Goal: Task Accomplishment & Management: Use online tool/utility

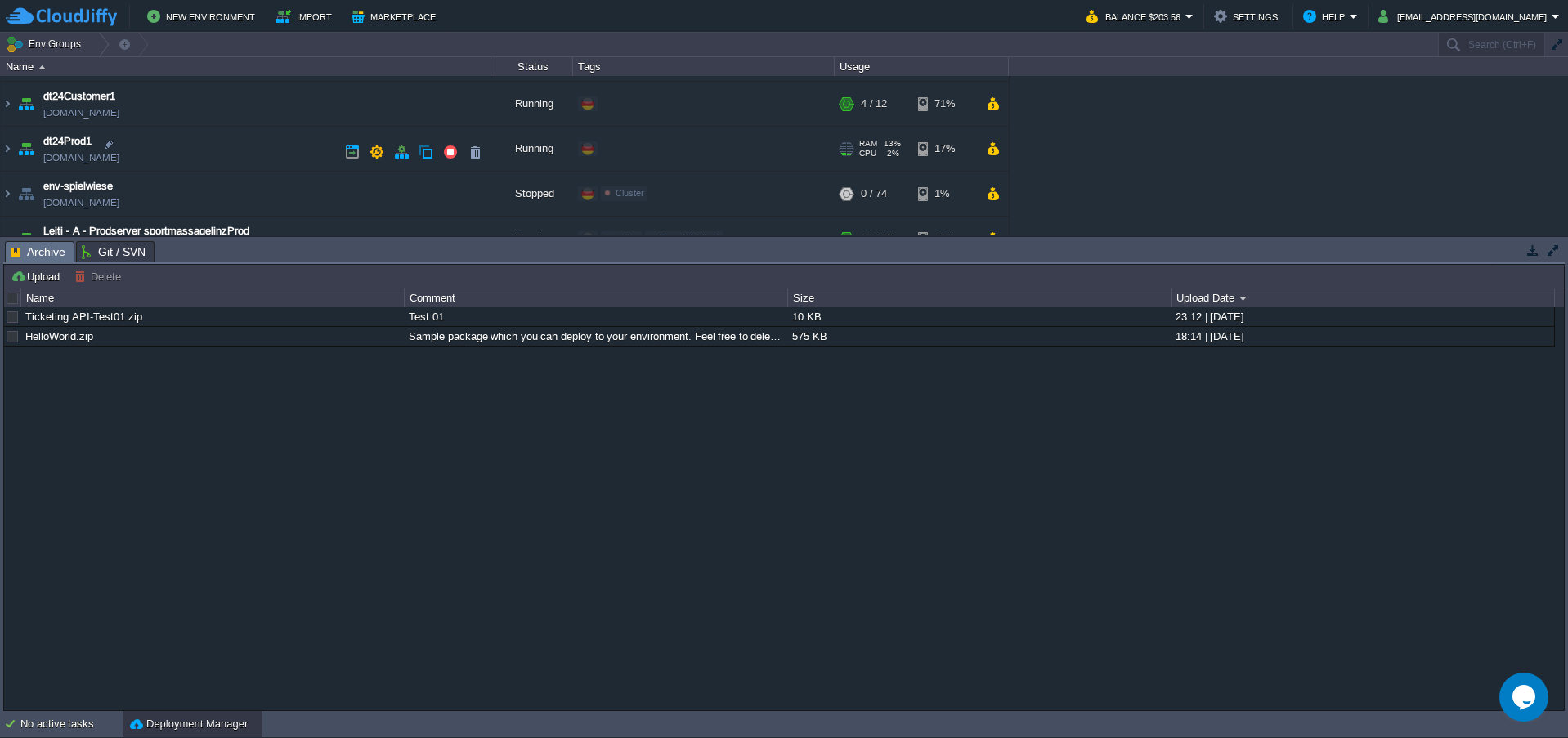
scroll to position [218, 0]
drag, startPoint x: 14, startPoint y: 154, endPoint x: 45, endPoint y: 159, distance: 31.4
click at [14, 154] on td "dt24Prod1 [DOMAIN_NAME]" at bounding box center [246, 150] width 490 height 45
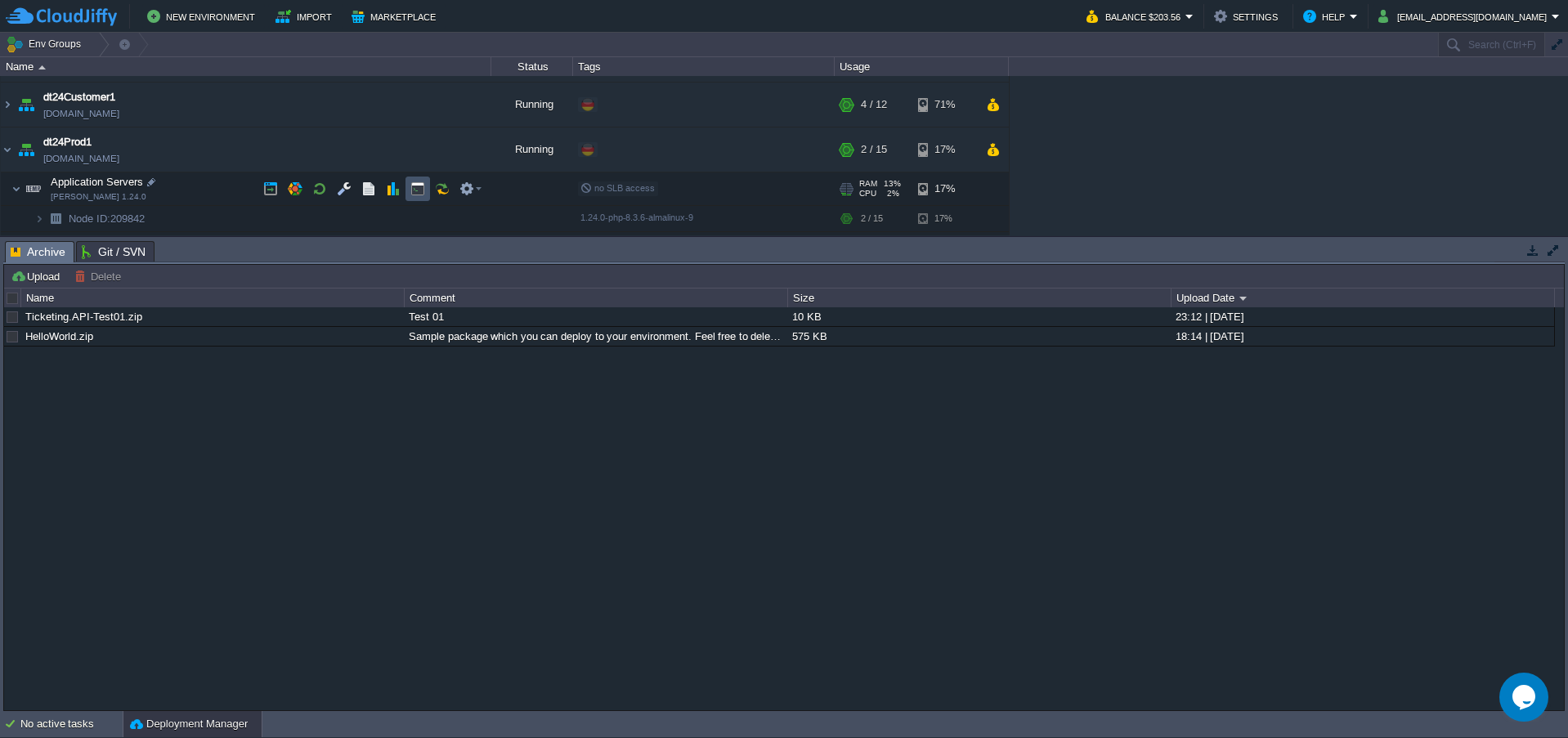
click at [419, 191] on button "button" at bounding box center [418, 189] width 14 height 14
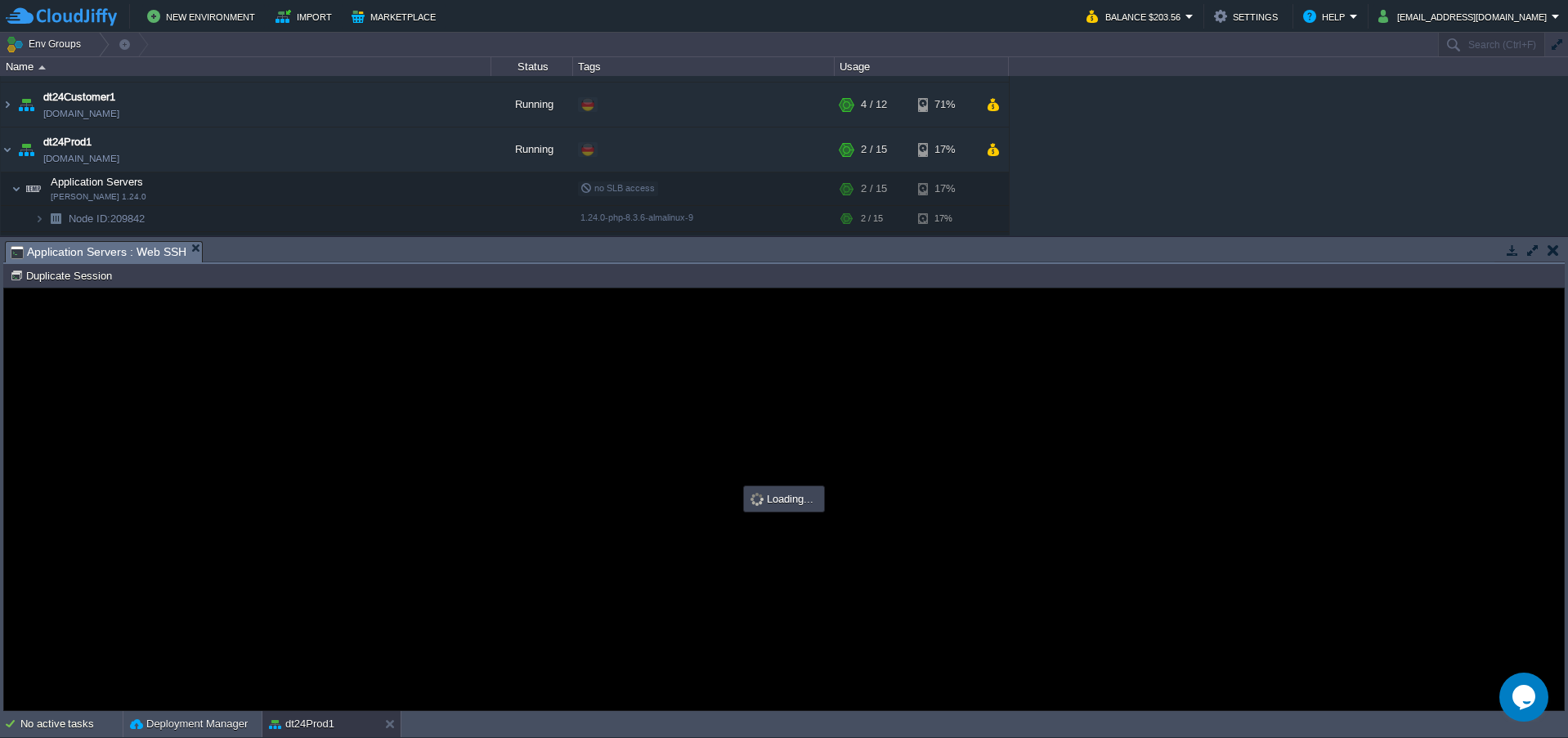
scroll to position [0, 0]
type input "#000000"
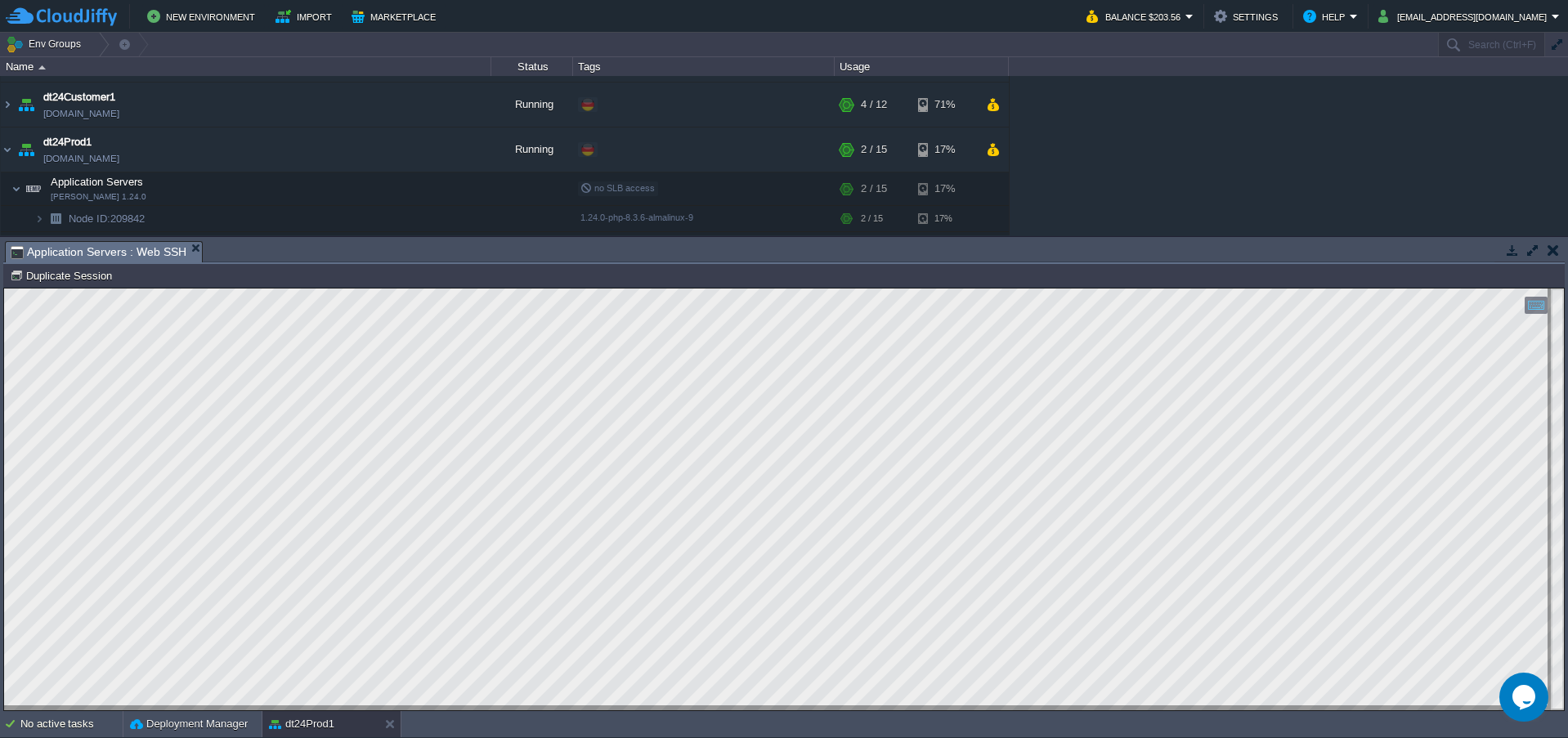
drag, startPoint x: 1156, startPoint y: 166, endPoint x: 1116, endPoint y: 175, distance: 41.0
click at [1156, 166] on div "AppCms1 [DOMAIN_NAME] Running digiTicket24 Edit RAM 12% CPU 11% 2 / 16 28% digi…" at bounding box center [784, 156] width 1568 height 159
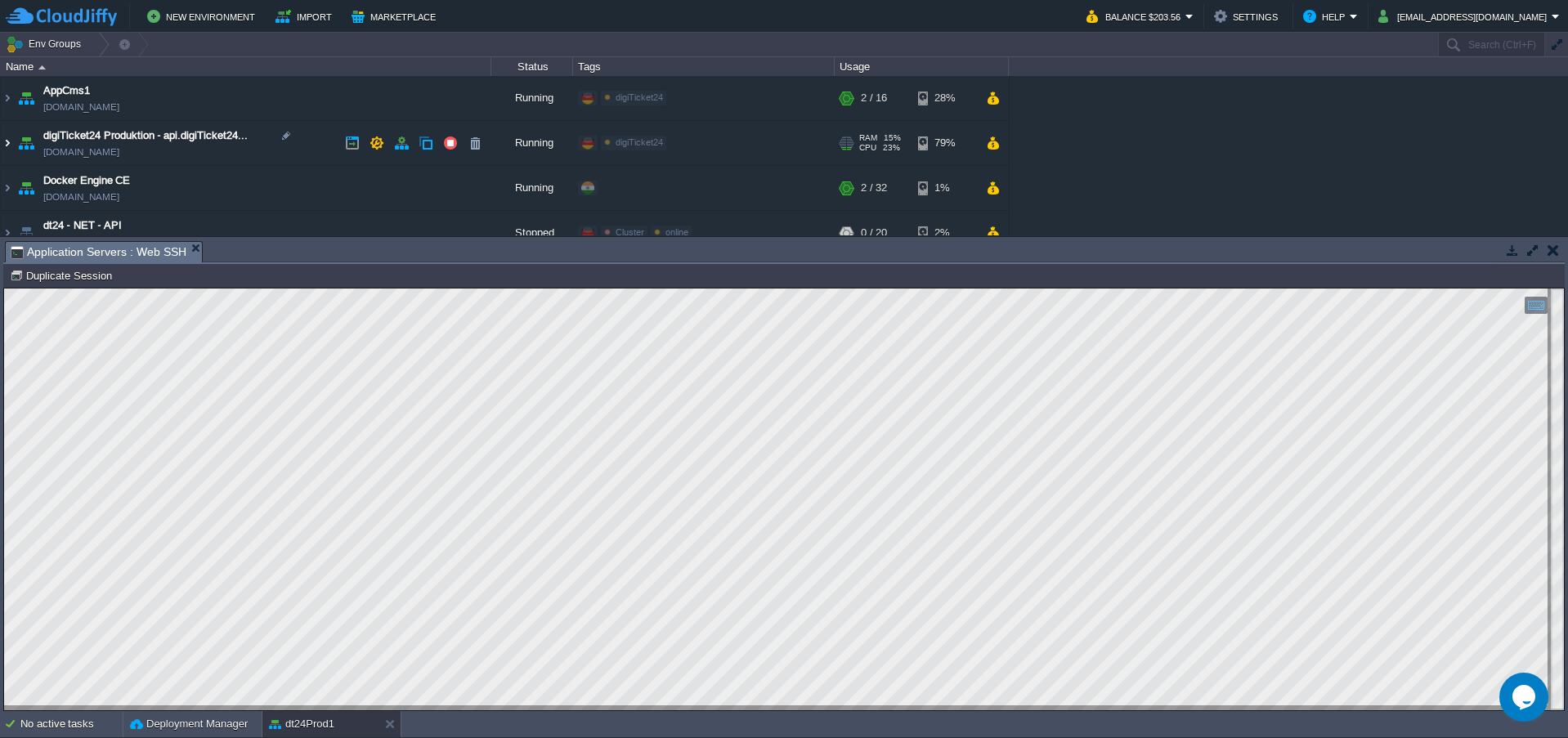
click at [12, 141] on img at bounding box center [7, 143] width 13 height 44
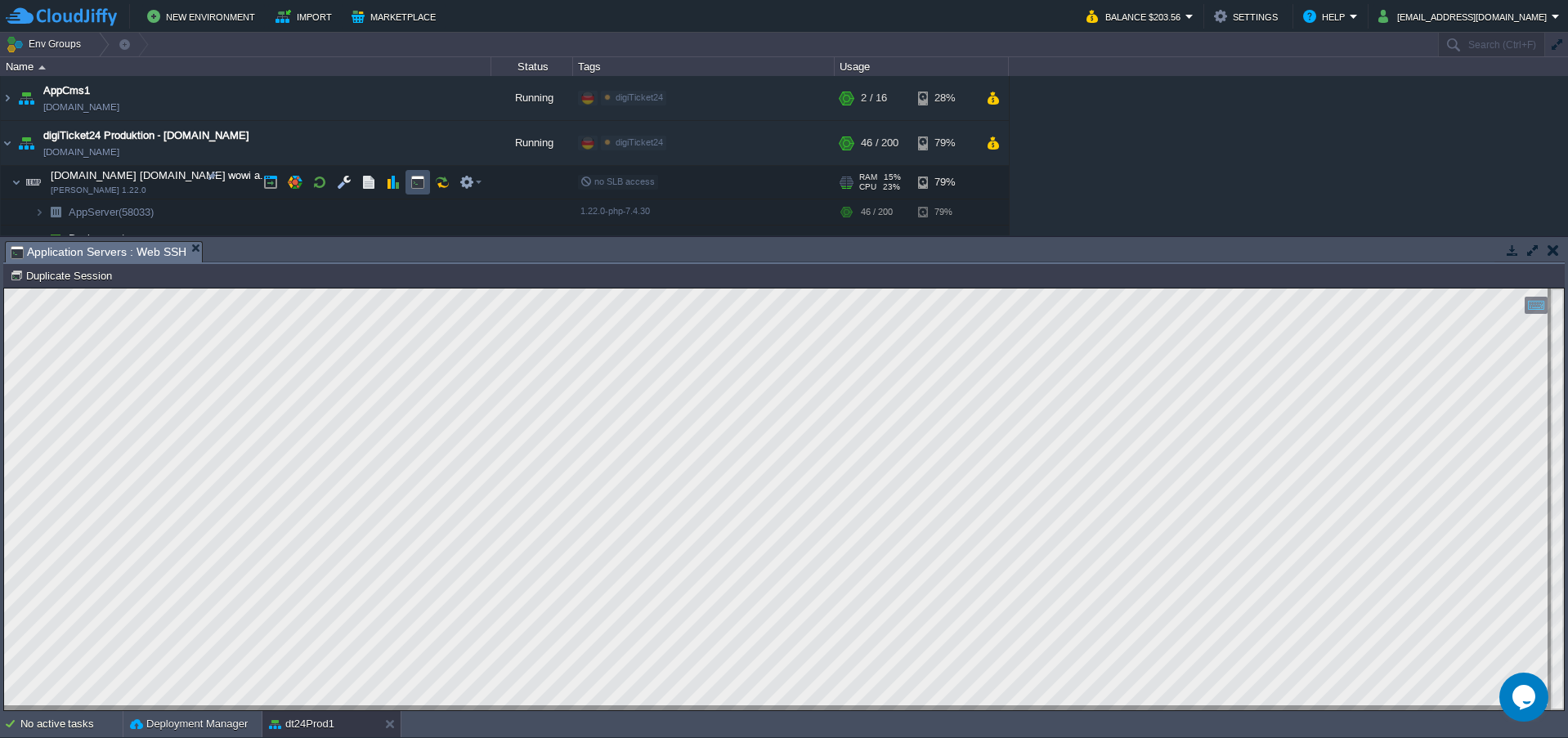
click at [423, 187] on button "button" at bounding box center [418, 182] width 14 height 14
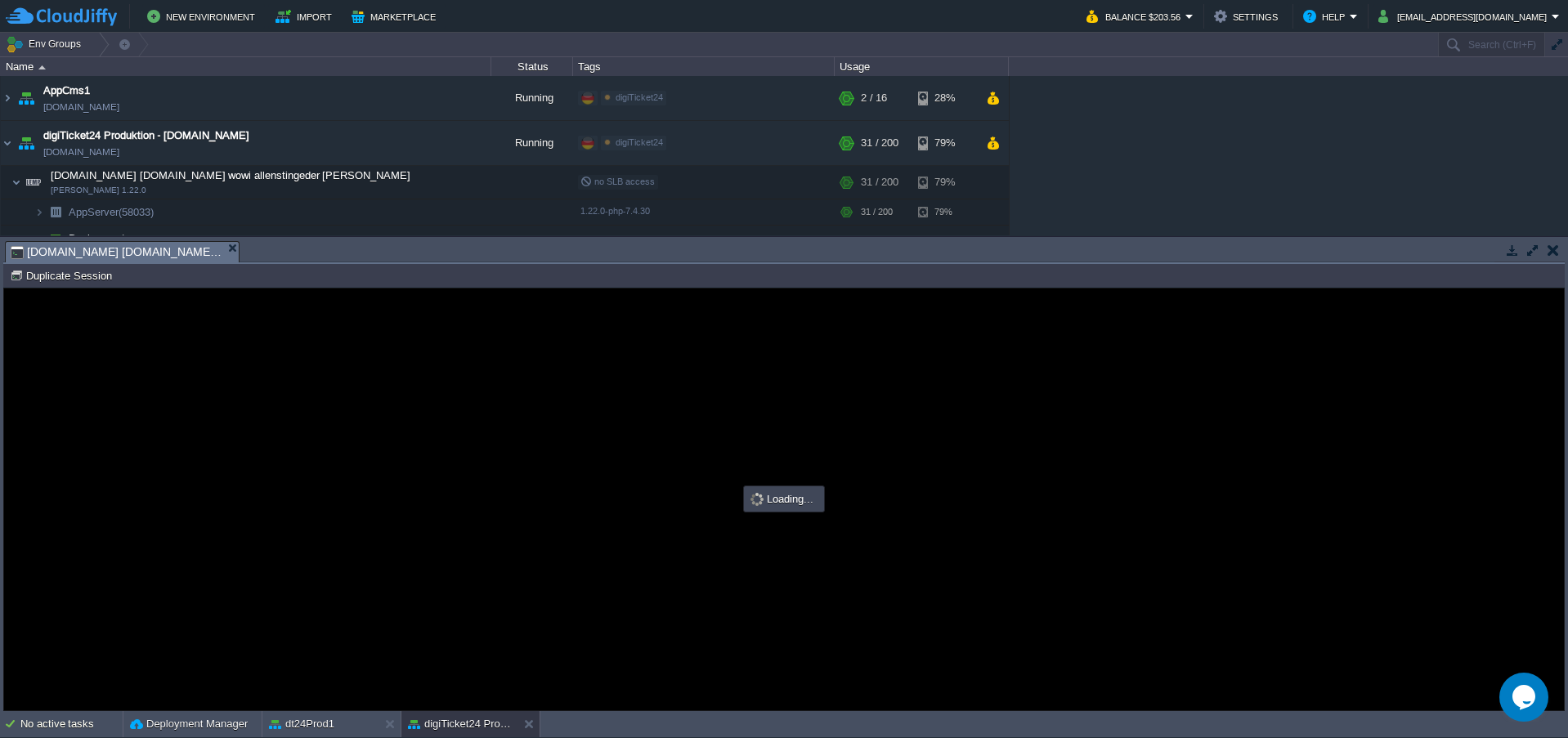
type input "#000000"
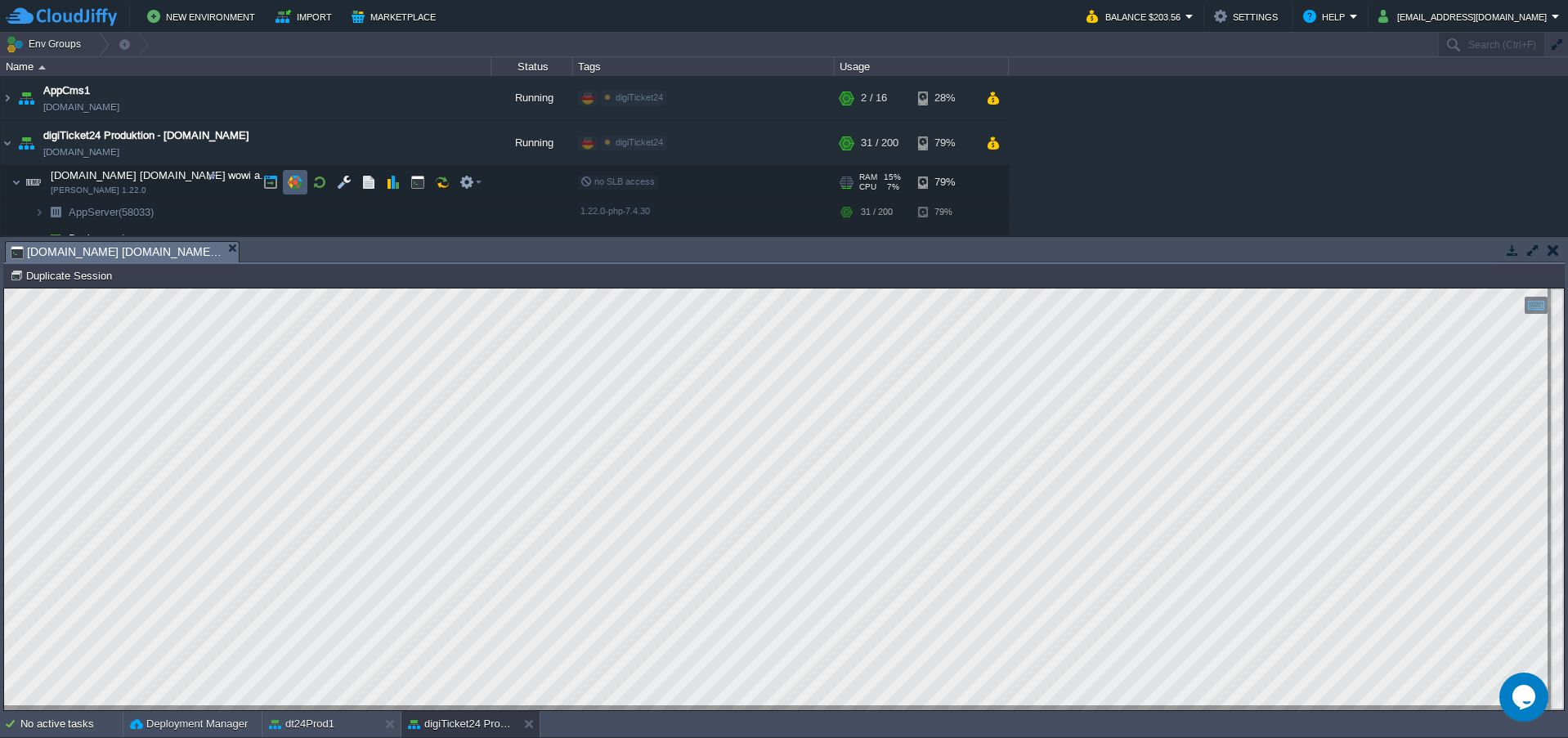
click at [299, 182] on button "button" at bounding box center [295, 182] width 14 height 14
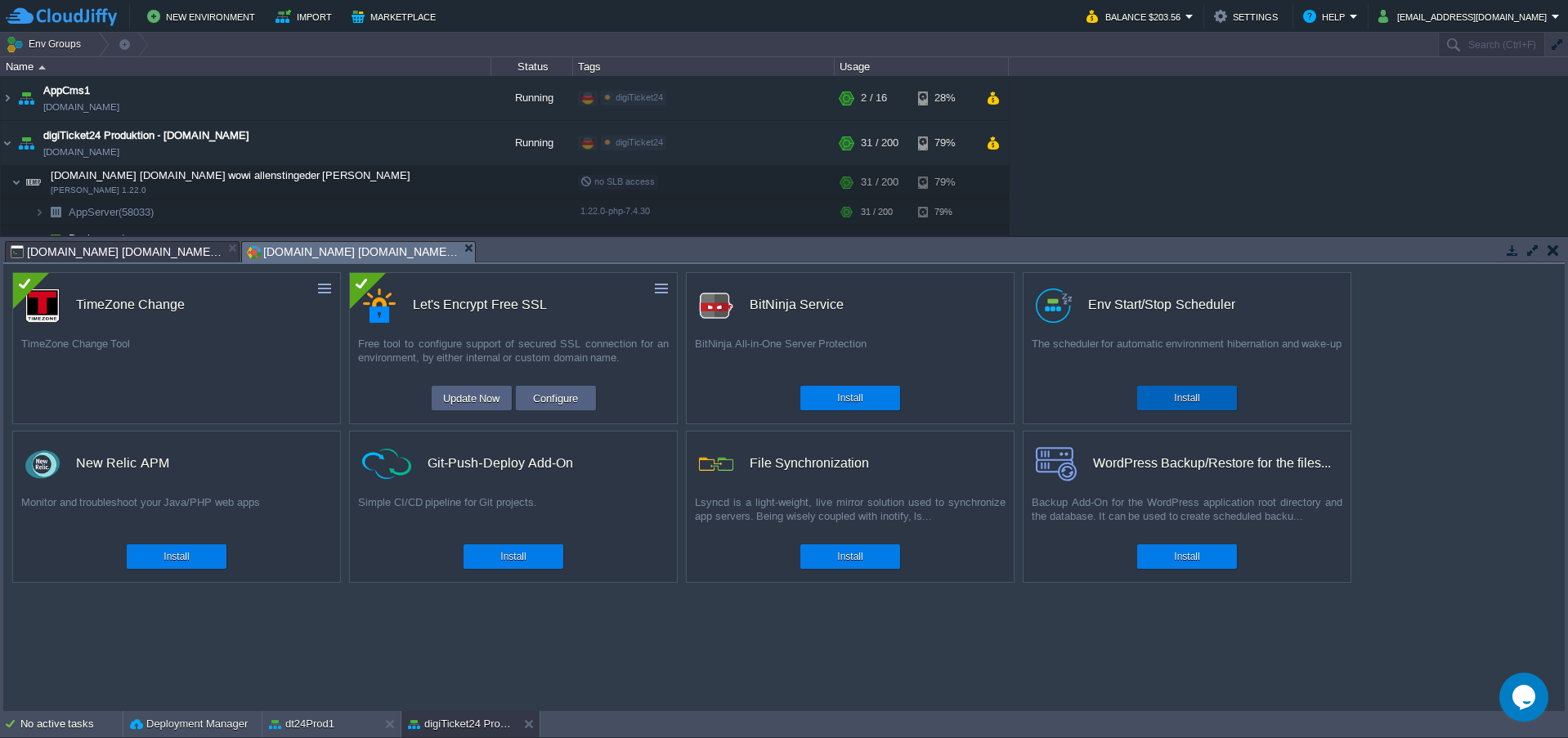
click at [1175, 397] on button "Install" at bounding box center [1187, 398] width 25 height 16
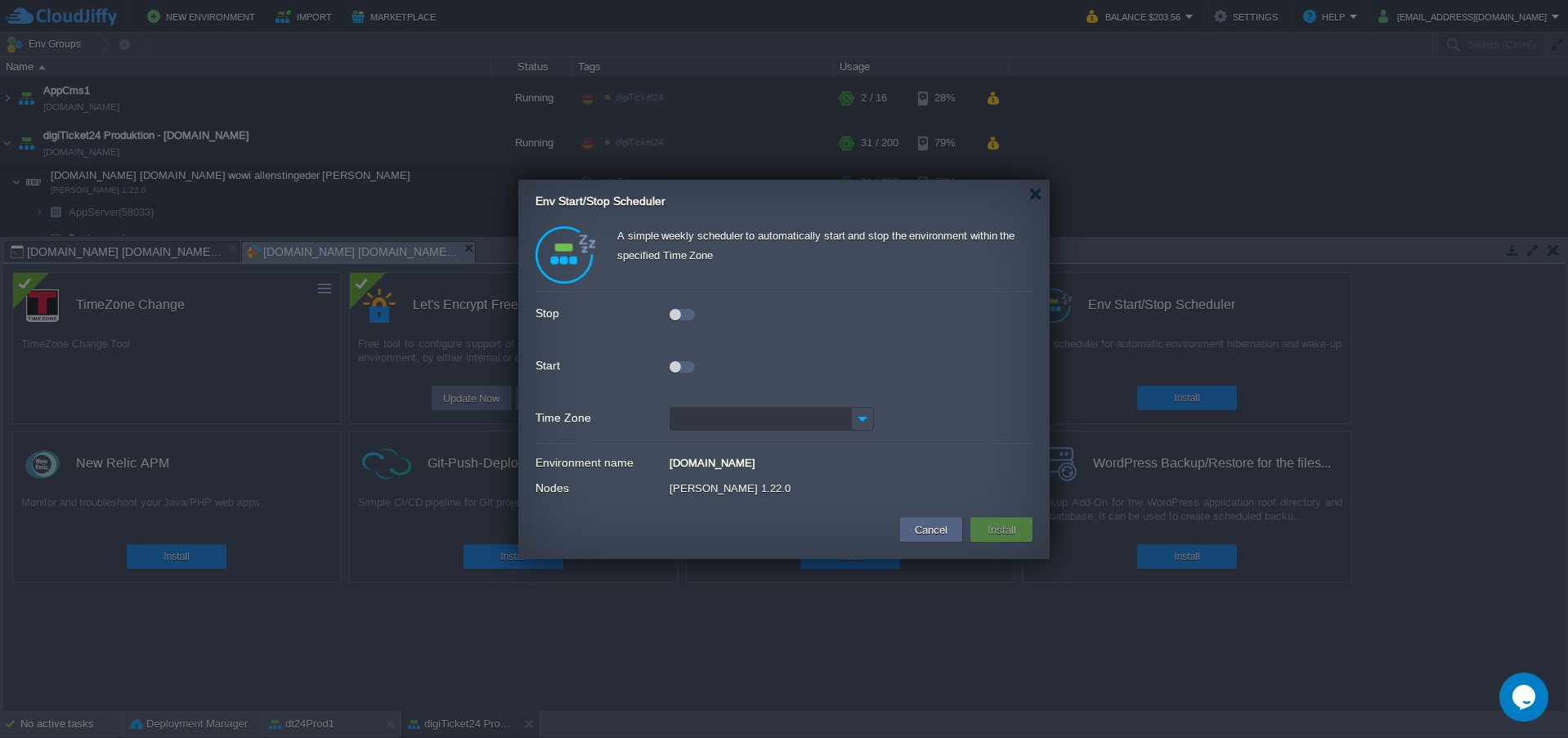
click at [689, 316] on div at bounding box center [682, 315] width 25 height 12
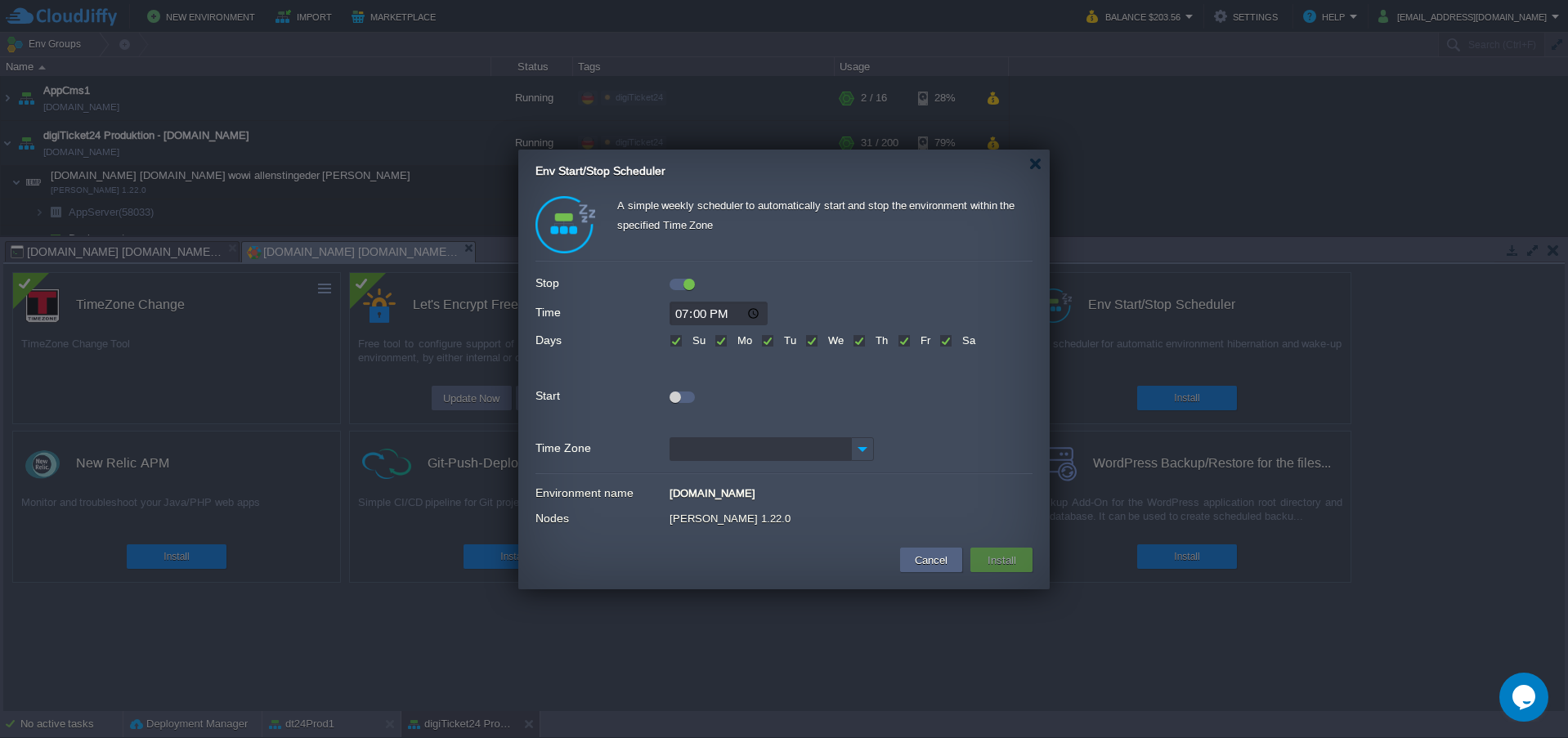
click at [689, 393] on div at bounding box center [682, 397] width 25 height 12
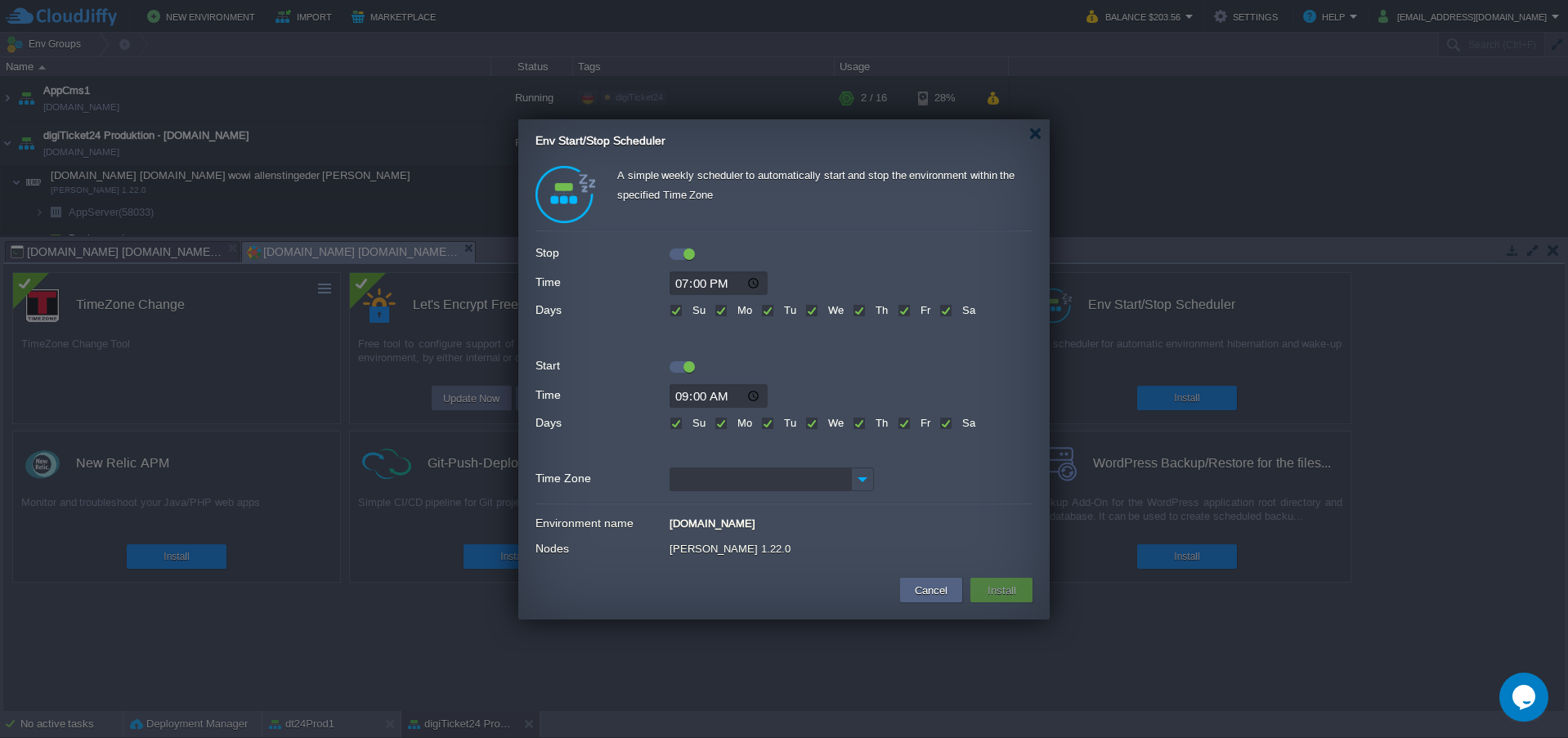
click at [712, 283] on input "19:00" at bounding box center [718, 283] width 98 height 24
click at [756, 485] on input "Time Zone" at bounding box center [760, 479] width 182 height 24
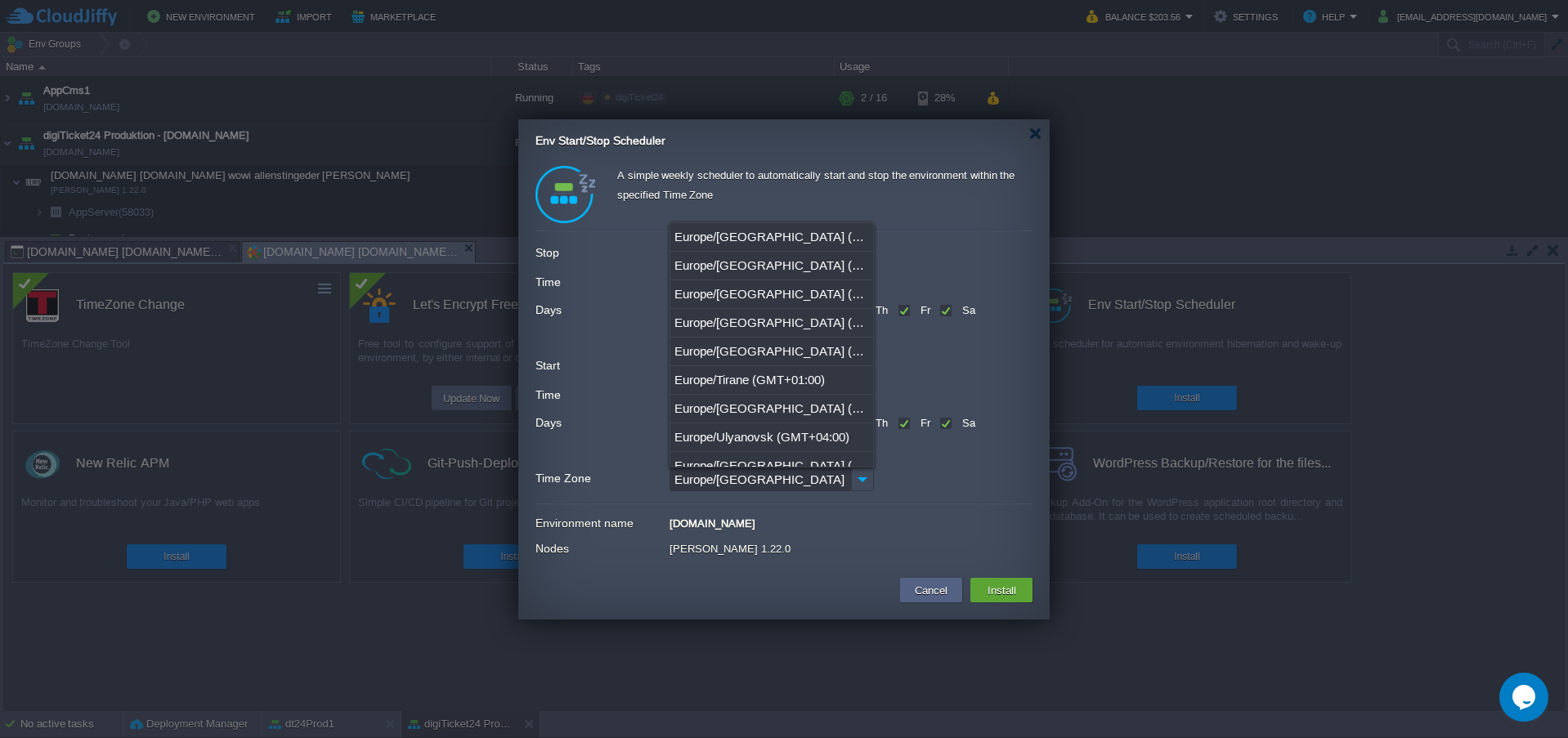
scroll to position [1471, 0]
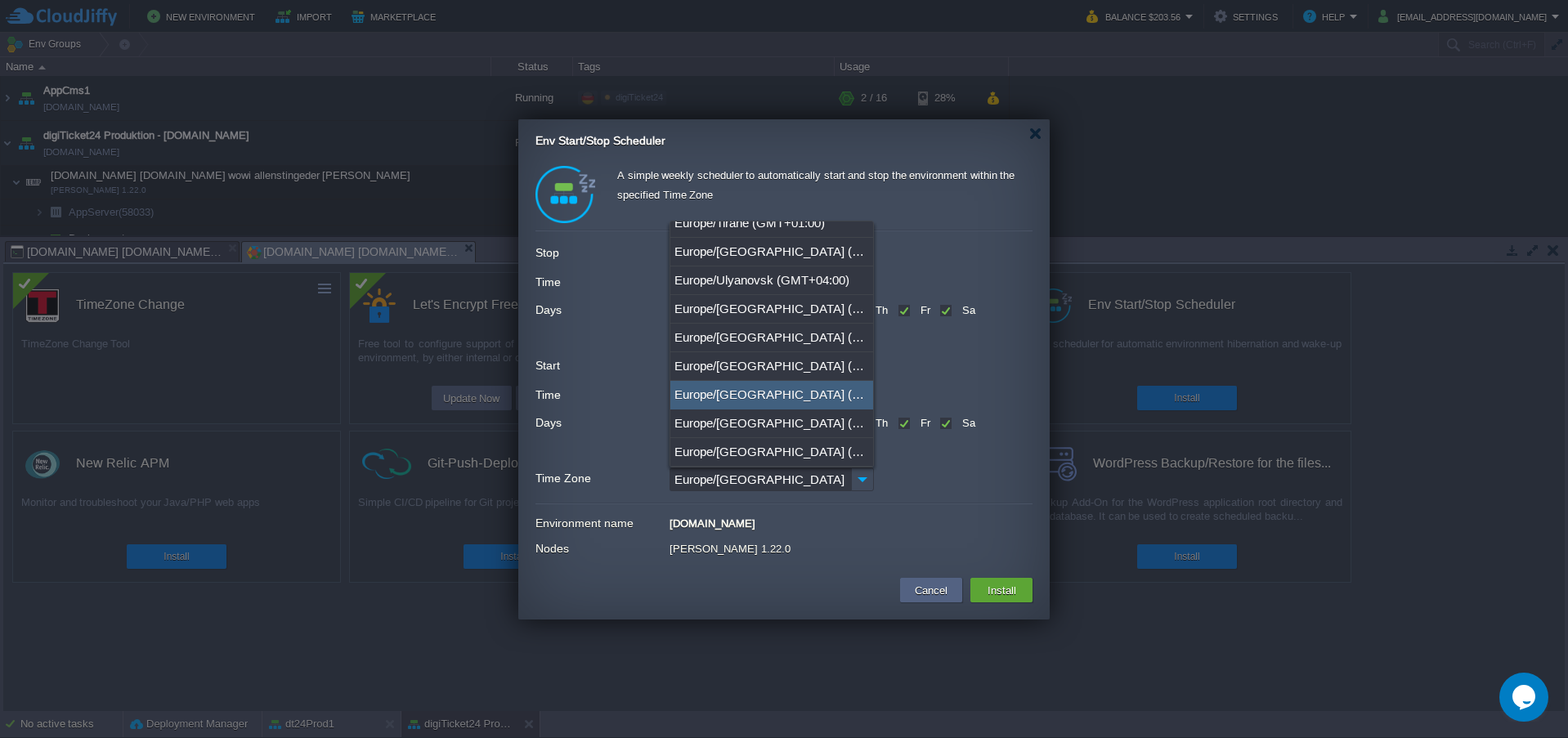
click at [738, 400] on div "Europe/[GEOGRAPHIC_DATA] (GMT+01:00)" at bounding box center [772, 395] width 203 height 29
type input "Europe/[GEOGRAPHIC_DATA] (GMT+01:00)"
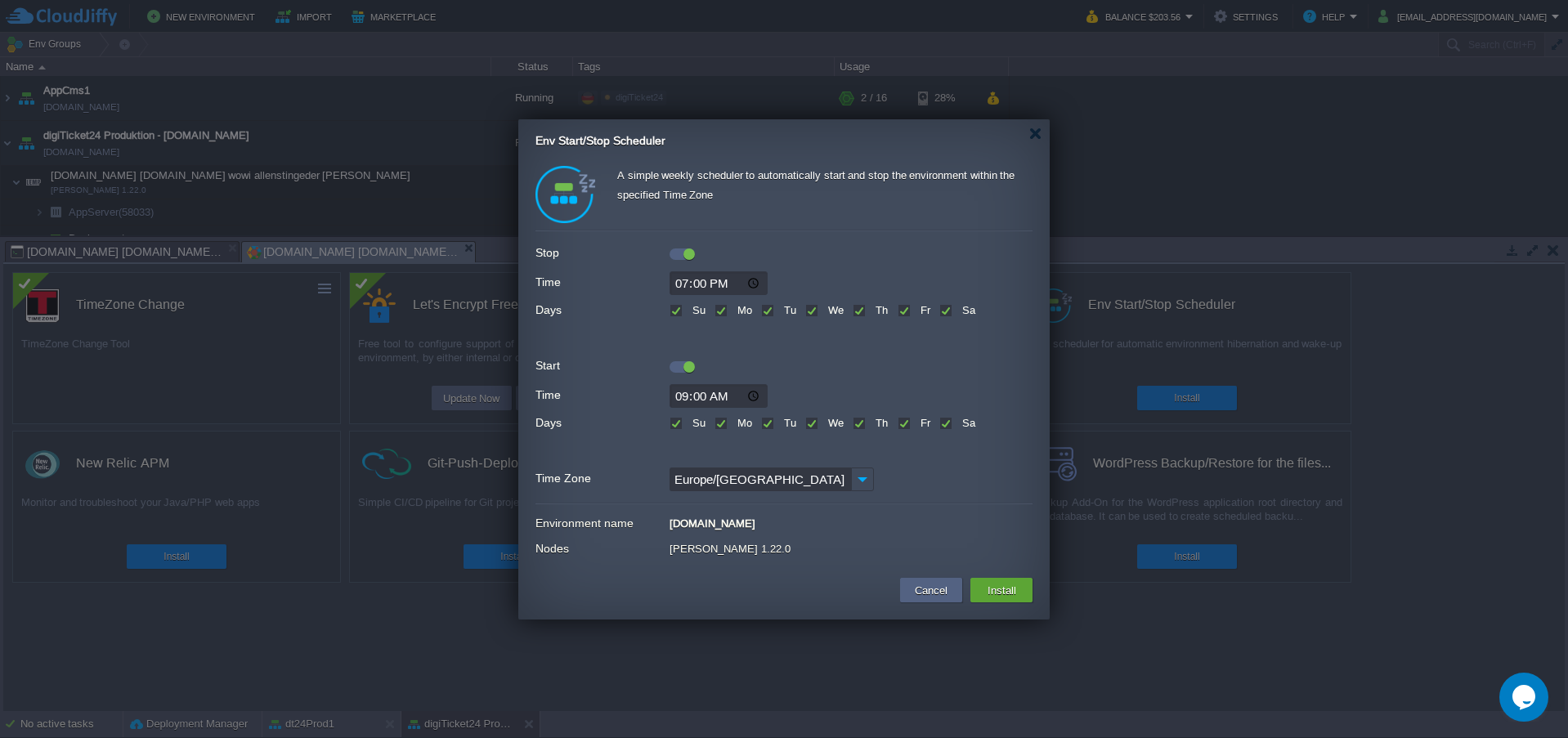
click at [708, 278] on input "19:00" at bounding box center [718, 283] width 98 height 24
type input "02:01"
click at [691, 402] on input "09:00" at bounding box center [718, 396] width 98 height 24
type input "02:02"
click at [998, 587] on button "Install" at bounding box center [1002, 591] width 38 height 20
